Goal: Task Accomplishment & Management: Manage account settings

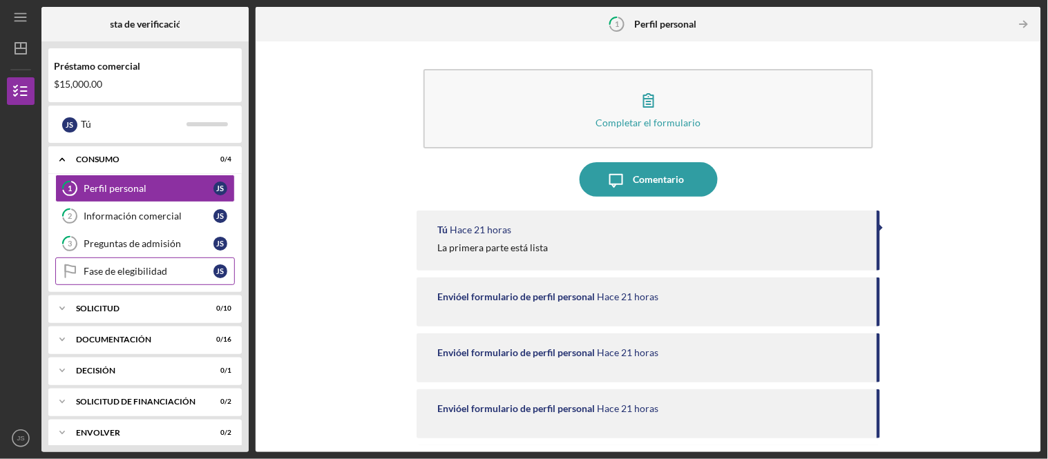
click at [106, 281] on link "Eligibility Phase Fase de elegibilidad J S" at bounding box center [145, 272] width 180 height 28
